Goal: Use online tool/utility

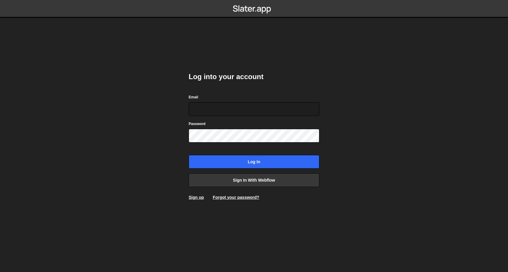
click at [268, 77] on h2 "Log into your account" at bounding box center [253, 76] width 131 height 9
click at [246, 106] on input "Email" at bounding box center [253, 109] width 131 height 14
type input "[EMAIL_ADDRESS][DOMAIN_NAME]"
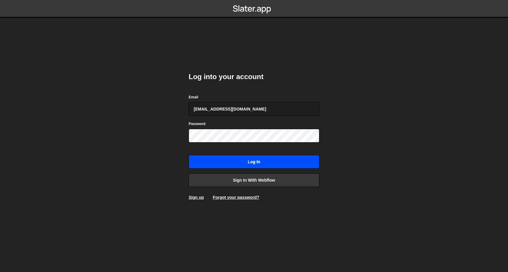
click at [224, 161] on input "Log in" at bounding box center [253, 162] width 131 height 14
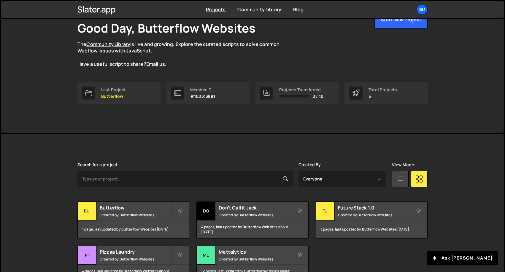
scroll to position [77, 0]
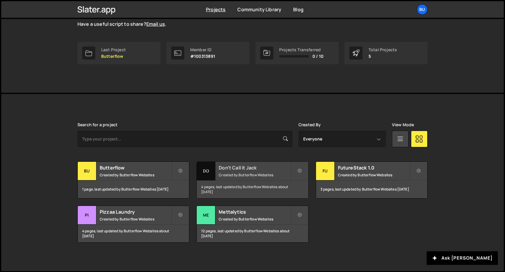
click at [240, 169] on h2 "Don't Call it Jack" at bounding box center [255, 168] width 72 height 7
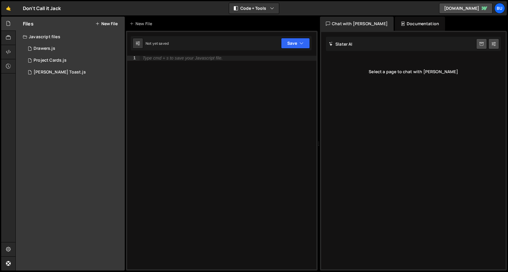
click at [109, 23] on button "New File" at bounding box center [106, 23] width 22 height 5
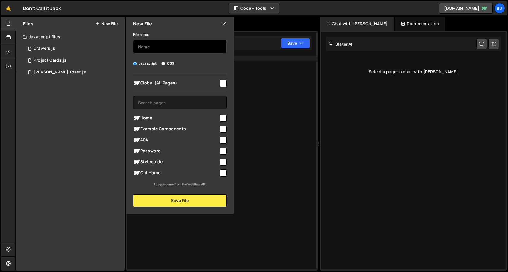
click at [154, 49] on input "text" at bounding box center [179, 46] width 93 height 13
click at [159, 31] on div "File name" at bounding box center [179, 42] width 93 height 22
click at [224, 23] on icon at bounding box center [224, 23] width 5 height 7
